Goal: Navigation & Orientation: Find specific page/section

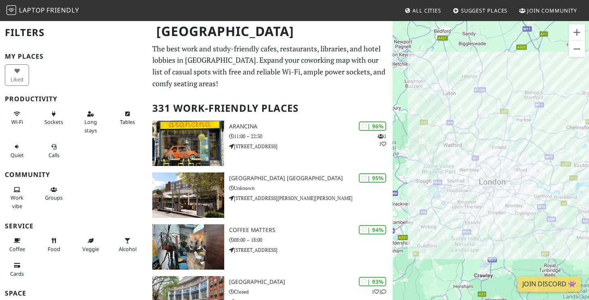
click at [480, 210] on div "To navigate, press the arrow keys." at bounding box center [491, 170] width 196 height 300
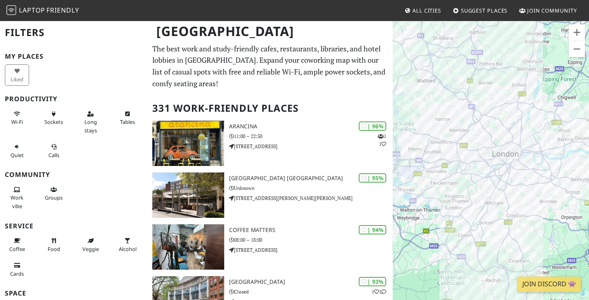
click at [511, 213] on div "To navigate, press the arrow keys." at bounding box center [491, 170] width 196 height 300
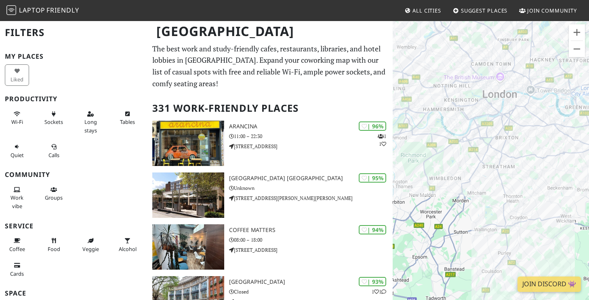
click at [522, 154] on div "To navigate, press the arrow keys." at bounding box center [491, 170] width 196 height 300
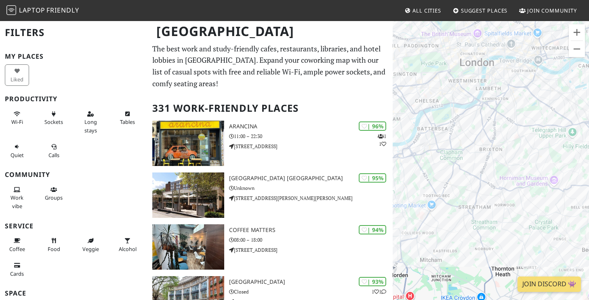
drag, startPoint x: 454, startPoint y: 122, endPoint x: 452, endPoint y: 153, distance: 30.3
click at [452, 153] on div "To navigate, press the arrow keys." at bounding box center [491, 170] width 196 height 300
click at [457, 105] on div "To navigate, press the arrow keys. Black Sheep Coffee" at bounding box center [491, 170] width 196 height 300
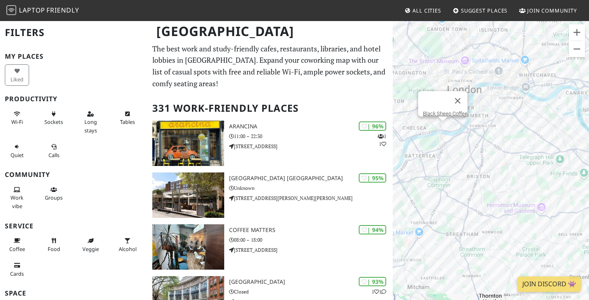
drag, startPoint x: 439, startPoint y: 172, endPoint x: 424, endPoint y: 200, distance: 31.6
click at [424, 200] on div "To navigate, press the arrow keys. Black Sheep Coffee" at bounding box center [491, 170] width 196 height 300
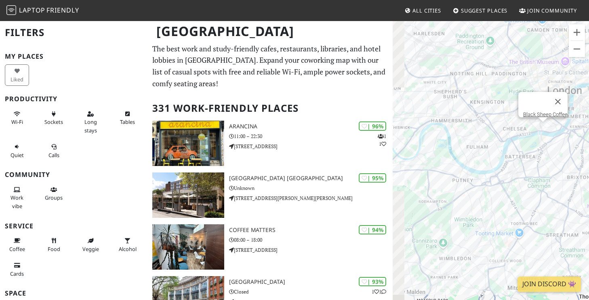
drag, startPoint x: 428, startPoint y: 159, endPoint x: 528, endPoint y: 159, distance: 100.6
click at [529, 159] on div "To navigate, press the arrow keys. Black Sheep Coffee" at bounding box center [491, 170] width 196 height 300
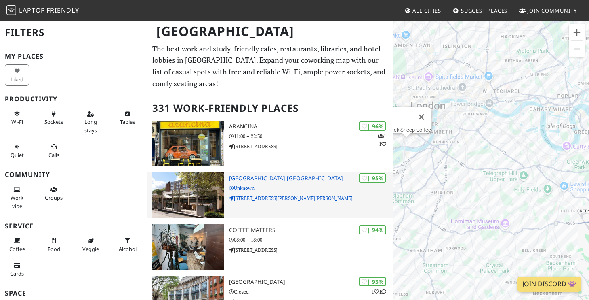
drag, startPoint x: 516, startPoint y: 179, endPoint x: 377, endPoint y: 194, distance: 139.8
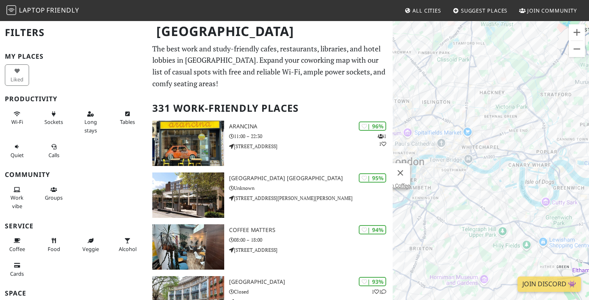
drag, startPoint x: 572, startPoint y: 192, endPoint x: 464, endPoint y: 175, distance: 109.2
click at [464, 175] on div "To navigate, press the arrow keys. Black Sheep Coffee" at bounding box center [491, 170] width 196 height 300
click at [477, 184] on div "To navigate, press the arrow keys. Black Sheep Coffee" at bounding box center [491, 170] width 196 height 300
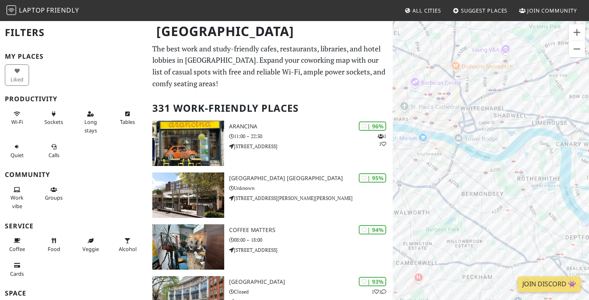
click at [426, 166] on div "To navigate, press the arrow keys. Black Sheep Coffee" at bounding box center [491, 170] width 196 height 300
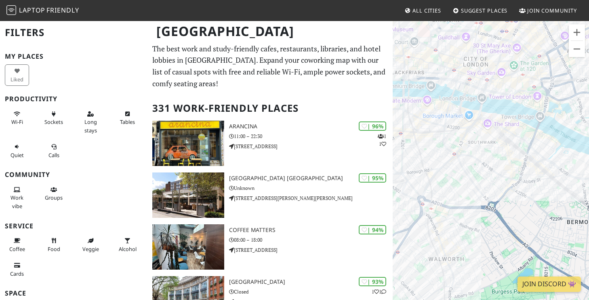
drag, startPoint x: 450, startPoint y: 135, endPoint x: 531, endPoint y: 143, distance: 81.3
click at [531, 143] on div "To navigate, press the arrow keys. Black Sheep Coffee" at bounding box center [491, 170] width 196 height 300
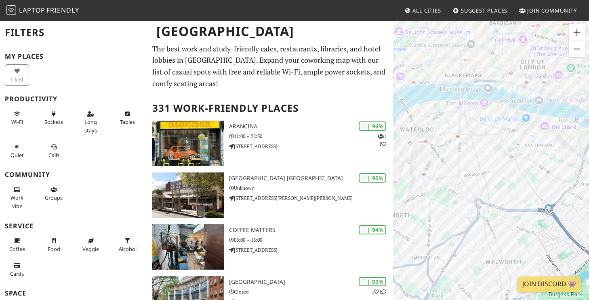
drag, startPoint x: 442, startPoint y: 176, endPoint x: 527, endPoint y: 155, distance: 87.5
click at [527, 155] on div "To navigate, press the arrow keys. Black Sheep Coffee" at bounding box center [491, 170] width 196 height 300
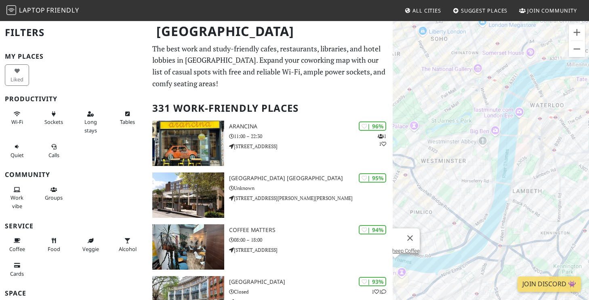
drag, startPoint x: 446, startPoint y: 203, endPoint x: 543, endPoint y: 191, distance: 97.8
click at [542, 190] on div "To navigate, press the arrow keys. Black Sheep Coffee" at bounding box center [491, 170] width 196 height 300
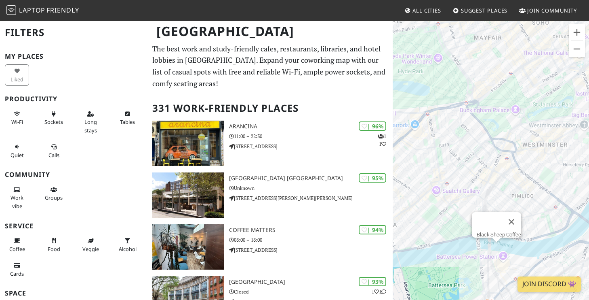
drag, startPoint x: 455, startPoint y: 190, endPoint x: 443, endPoint y: 155, distance: 37.2
click at [443, 155] on div "To navigate, press the arrow keys. Black Sheep Coffee" at bounding box center [491, 170] width 196 height 300
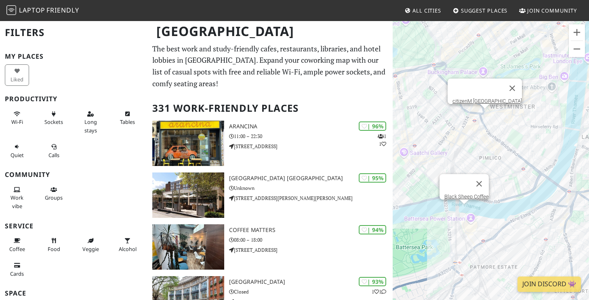
drag, startPoint x: 439, startPoint y: 139, endPoint x: 499, endPoint y: 144, distance: 60.5
click at [499, 144] on div "To navigate, press the arrow keys. Black Sheep Coffee citizenM [GEOGRAPHIC_DATA]" at bounding box center [491, 170] width 196 height 300
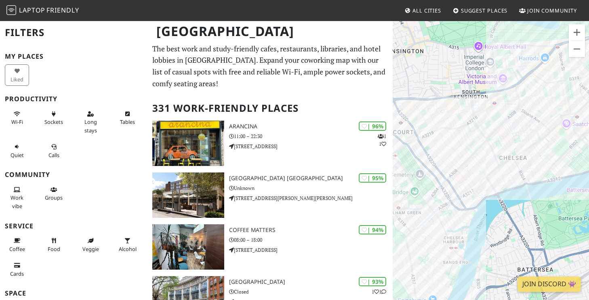
drag, startPoint x: 445, startPoint y: 196, endPoint x: 524, endPoint y: 162, distance: 86.4
click at [524, 162] on div "To navigate, press the arrow keys. Black Sheep Coffee" at bounding box center [491, 170] width 196 height 300
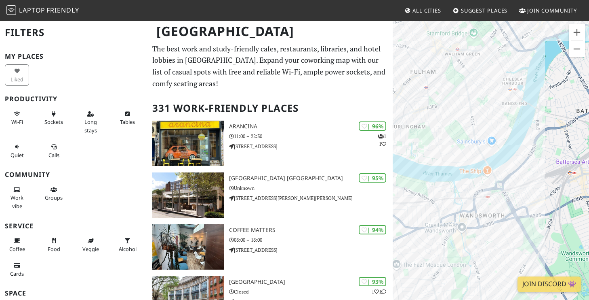
drag, startPoint x: 442, startPoint y: 268, endPoint x: 453, endPoint y: 117, distance: 151.6
click at [453, 117] on div "To navigate, press the arrow keys. Black Sheep Coffee" at bounding box center [491, 170] width 196 height 300
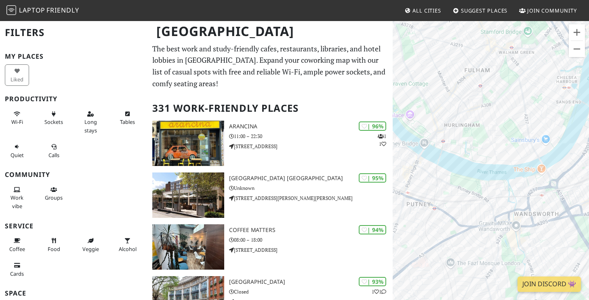
drag, startPoint x: 439, startPoint y: 146, endPoint x: 539, endPoint y: 140, distance: 100.8
click at [539, 140] on div "To navigate, press the arrow keys. Black Sheep Coffee" at bounding box center [491, 170] width 196 height 300
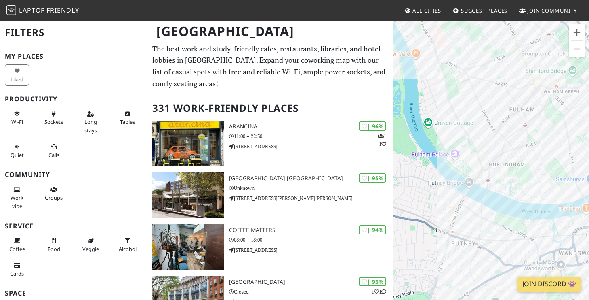
drag, startPoint x: 524, startPoint y: 118, endPoint x: 515, endPoint y: 168, distance: 50.2
click at [515, 168] on div "To navigate, press the arrow keys. Black Sheep Coffee" at bounding box center [491, 170] width 196 height 300
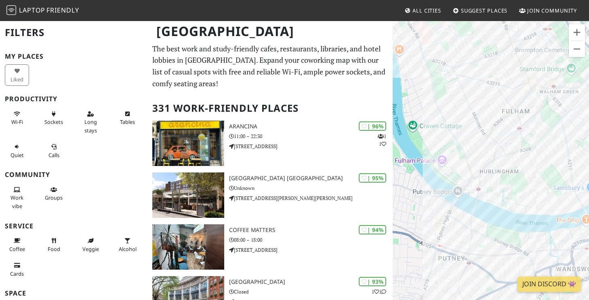
click at [460, 150] on div "To navigate, press the arrow keys. Black Sheep Coffee" at bounding box center [491, 170] width 196 height 300
